Goal: Information Seeking & Learning: Check status

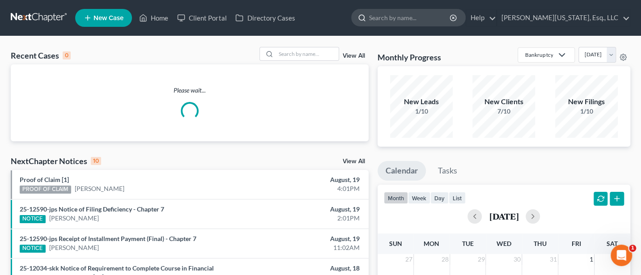
click at [439, 17] on input "search" at bounding box center [410, 17] width 82 height 17
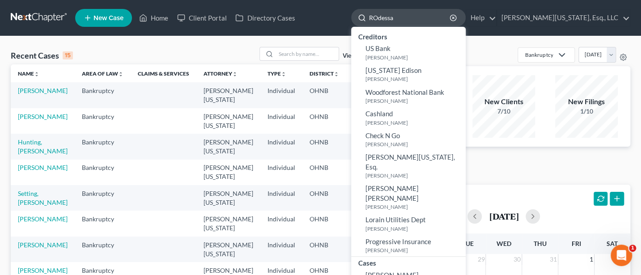
type input "ROdessa"
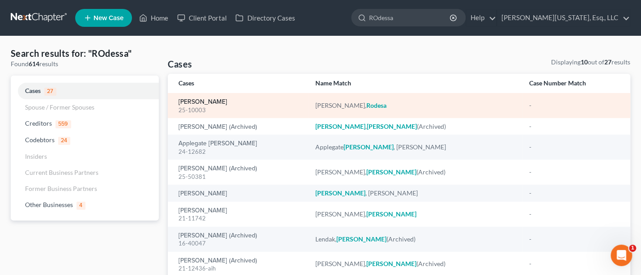
click at [200, 104] on link "Martell, Rodesa" at bounding box center [203, 102] width 49 height 6
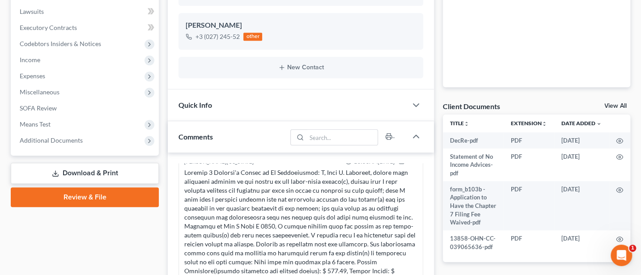
scroll to position [238, 0]
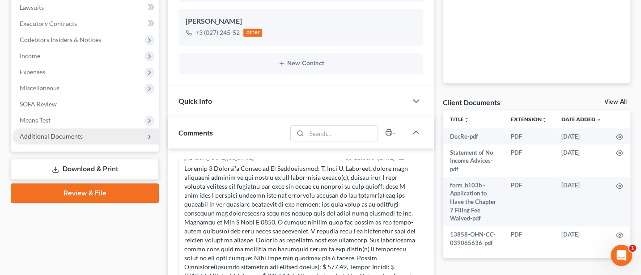
click at [51, 139] on span "Additional Documents" at bounding box center [51, 136] width 63 height 8
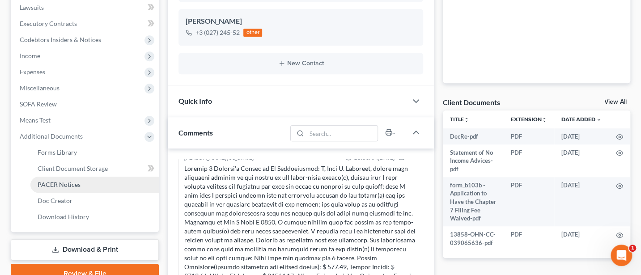
click at [55, 184] on span "PACER Notices" at bounding box center [59, 185] width 43 height 8
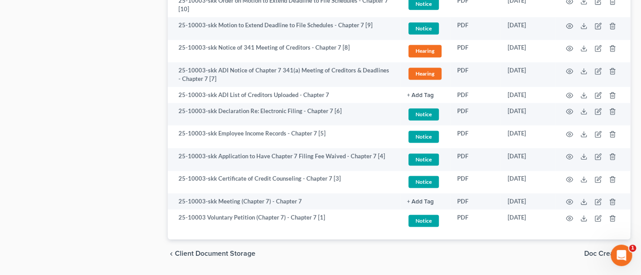
scroll to position [642, 0]
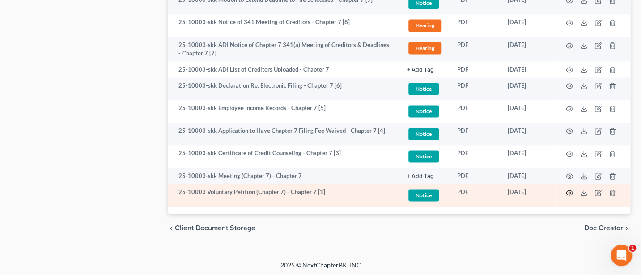
click at [571, 191] on icon "button" at bounding box center [569, 192] width 7 height 7
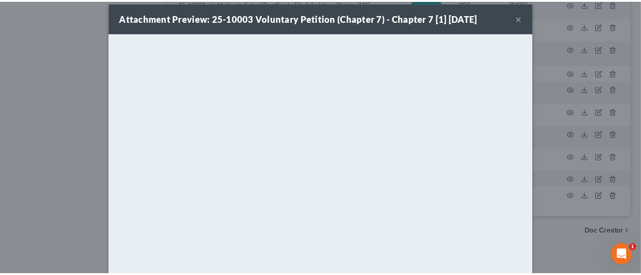
scroll to position [0, 0]
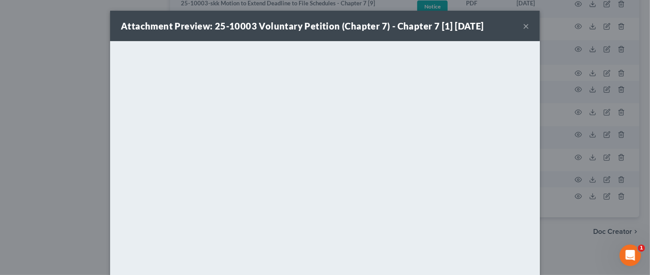
click at [523, 25] on button "×" at bounding box center [526, 26] width 6 height 11
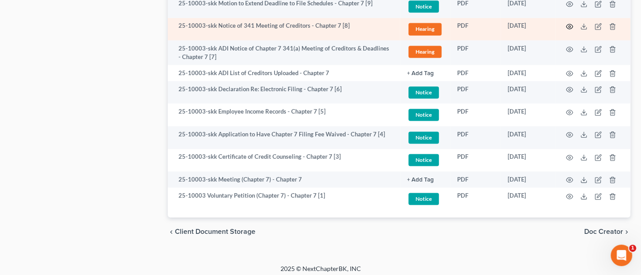
click at [570, 26] on circle "button" at bounding box center [570, 27] width 2 height 2
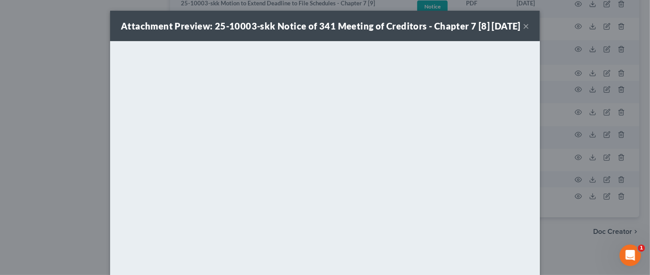
click at [523, 29] on button "×" at bounding box center [526, 26] width 6 height 11
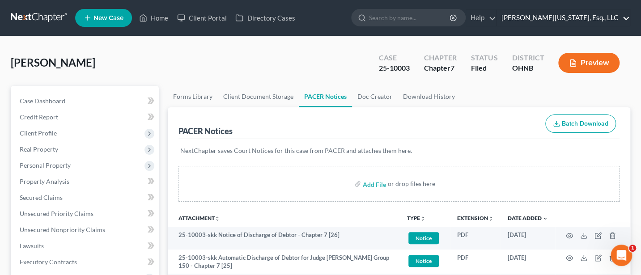
click at [580, 14] on link "Jann C. Washington, Esq., LLC" at bounding box center [563, 18] width 133 height 16
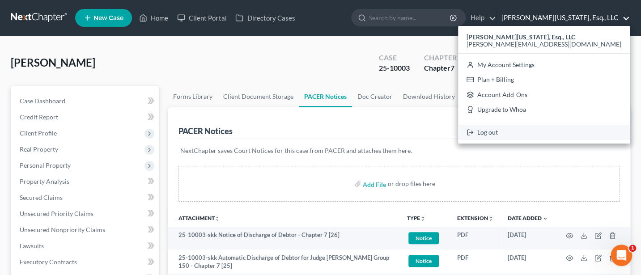
click at [557, 131] on link "Log out" at bounding box center [544, 132] width 172 height 15
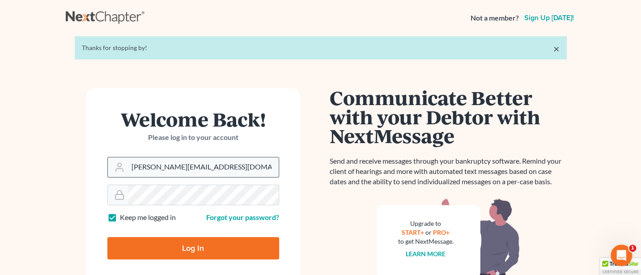
click at [239, 167] on input "[PERSON_NAME][EMAIL_ADDRESS][DOMAIN_NAME]" at bounding box center [203, 168] width 151 height 20
type input "[PERSON_NAME][EMAIL_ADDRESS][DOMAIN_NAME]"
click at [189, 251] on input "Log In" at bounding box center [193, 248] width 172 height 22
type input "Thinking..."
